Goal: Task Accomplishment & Management: Manage account settings

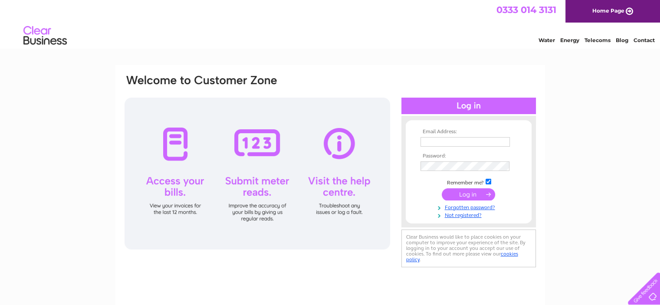
type input "[EMAIL_ADDRESS][DOMAIN_NAME]"
click at [465, 195] on input "submit" at bounding box center [467, 194] width 53 height 12
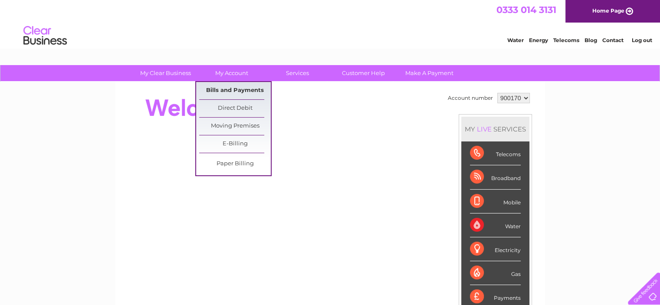
click at [252, 94] on link "Bills and Payments" at bounding box center [235, 90] width 72 height 17
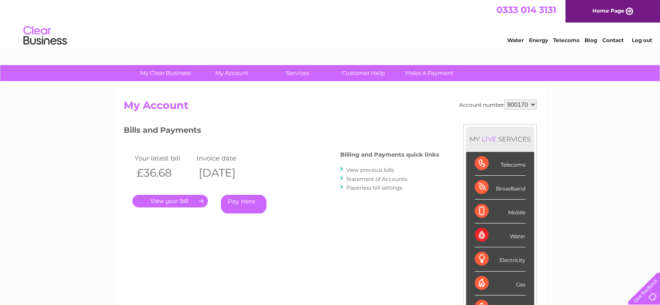
click at [512, 105] on select "900170 984791 985015 985016 985017 987283 990367" at bounding box center [520, 104] width 33 height 10
select select "990367"
click at [504, 99] on select "900170 984791 985015 985016 985017 987283 990367" at bounding box center [520, 104] width 33 height 10
click at [176, 203] on link "." at bounding box center [169, 201] width 75 height 13
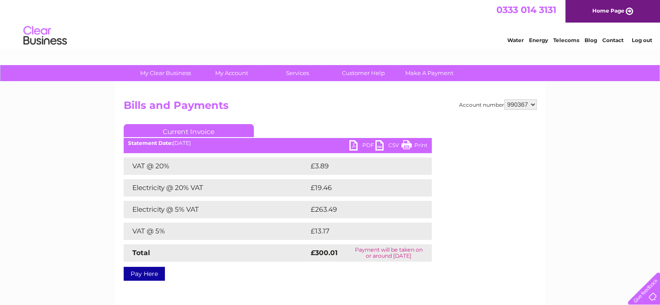
click at [363, 147] on link "PDF" at bounding box center [362, 146] width 26 height 13
